Goal: Book appointment/travel/reservation

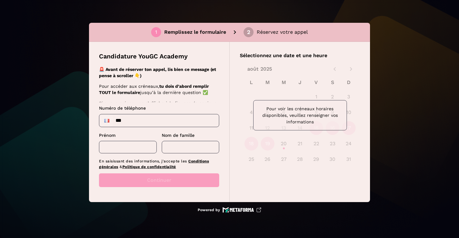
click at [157, 123] on input "***" at bounding box center [159, 120] width 120 height 12
type input "**********"
click at [126, 146] on input "text" at bounding box center [128, 147] width 58 height 12
click at [176, 148] on input "text" at bounding box center [191, 147] width 58 height 12
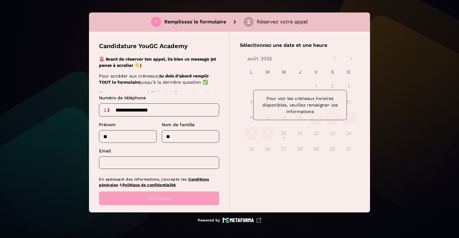
click at [155, 165] on input "text" at bounding box center [159, 162] width 120 height 12
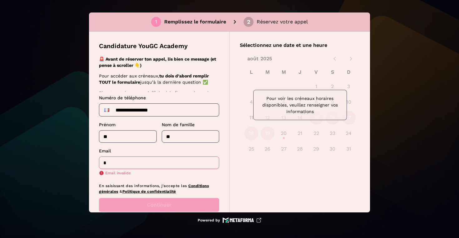
click at [152, 135] on input "text" at bounding box center [128, 136] width 58 height 12
click at [142, 161] on input "*" at bounding box center [159, 162] width 120 height 12
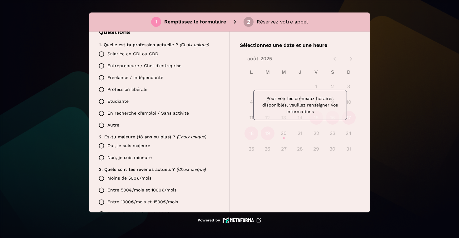
scroll to position [154, 0]
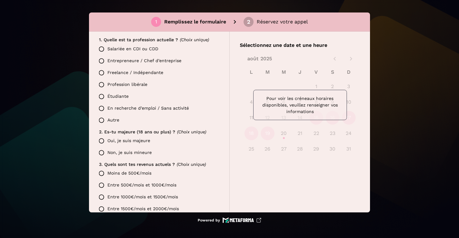
type input "**********"
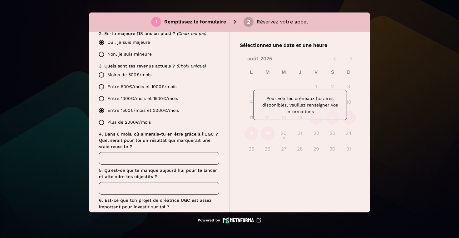
scroll to position [278, 0]
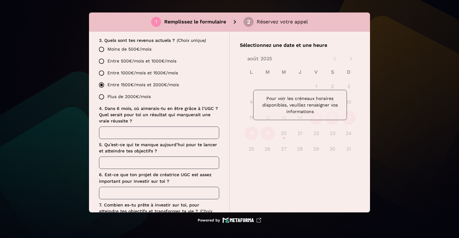
click at [125, 130] on input "text" at bounding box center [159, 132] width 120 height 12
type input "*"
click at [131, 163] on input "text" at bounding box center [159, 162] width 120 height 12
type input "*"
click at [132, 190] on input "text" at bounding box center [159, 193] width 120 height 12
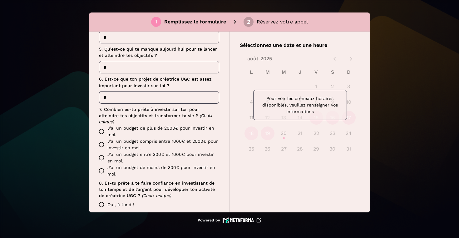
scroll to position [376, 0]
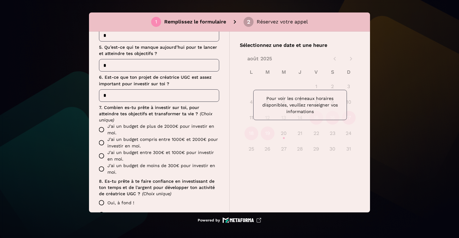
type input "*"
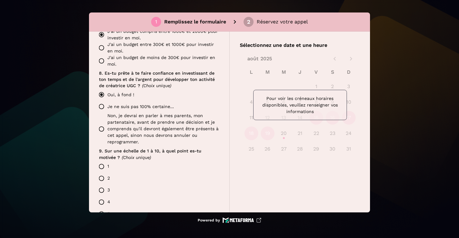
scroll to position [590, 0]
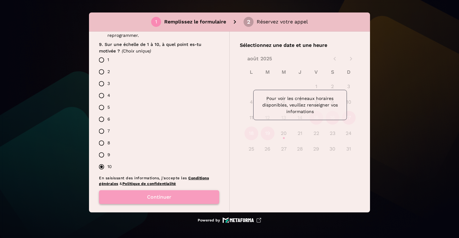
click at [152, 195] on button "Continuer" at bounding box center [159, 197] width 120 height 14
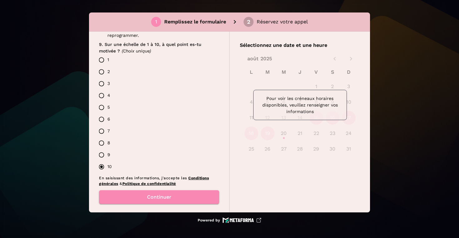
click at [417, 107] on div "1 Remplissez le formulaire 2 Réservez votre appel Candidature YouGC Academy 🚨 A…" at bounding box center [229, 119] width 459 height 238
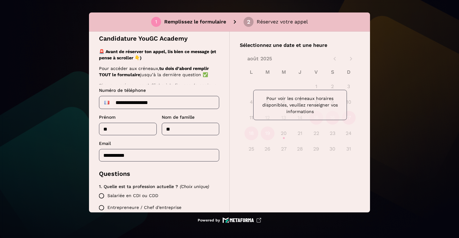
scroll to position [9, 0]
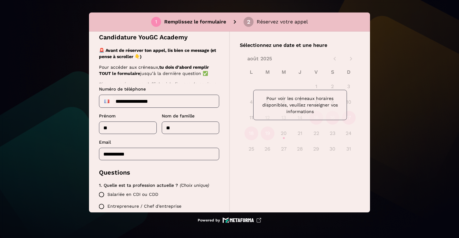
click at [123, 129] on input "text" at bounding box center [128, 127] width 58 height 12
type input "****"
click at [189, 127] on input "text" at bounding box center [191, 127] width 58 height 12
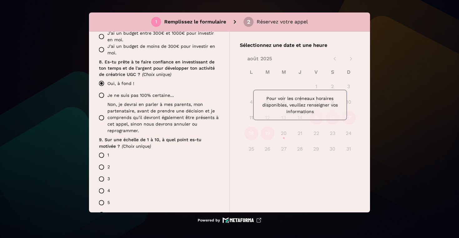
scroll to position [590, 0]
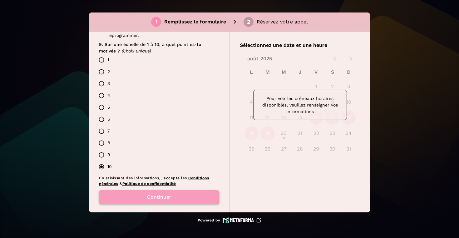
type input "****"
click at [173, 192] on button "Continuer" at bounding box center [159, 197] width 120 height 14
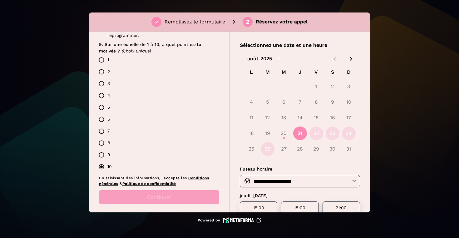
scroll to position [39, 0]
